Goal: Task Accomplishment & Management: Manage account settings

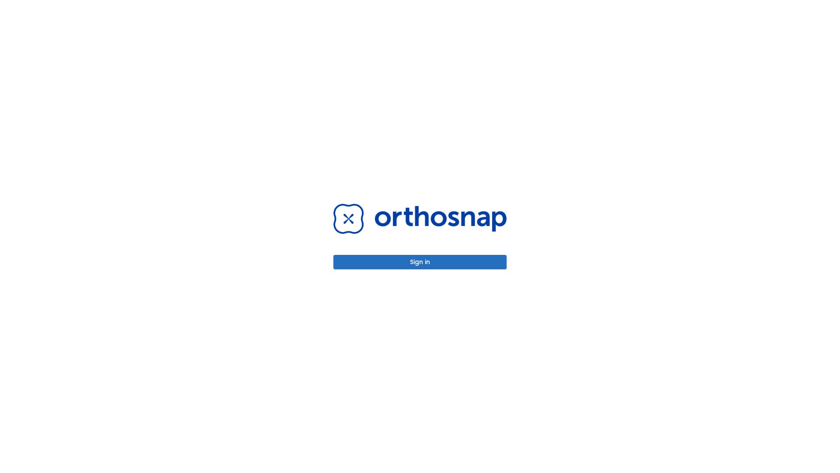
click at [420, 262] on button "Sign in" at bounding box center [420, 262] width 173 height 14
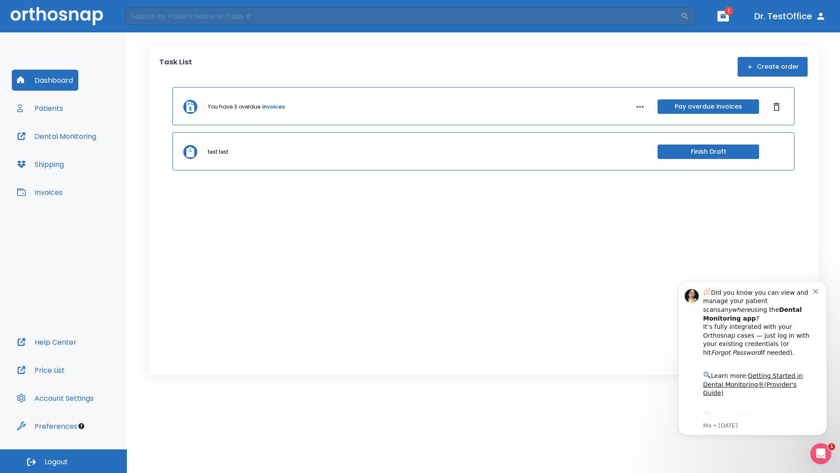
click at [63, 461] on span "Logout" at bounding box center [56, 462] width 23 height 10
